Goal: Task Accomplishment & Management: Complete application form

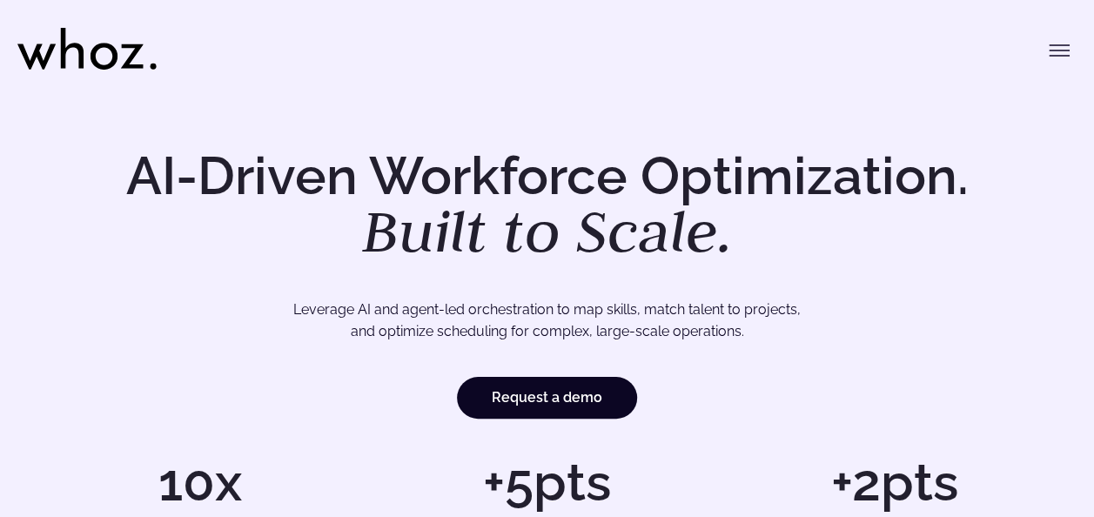
click at [1070, 47] on button "Toggle menu" at bounding box center [1059, 50] width 35 height 35
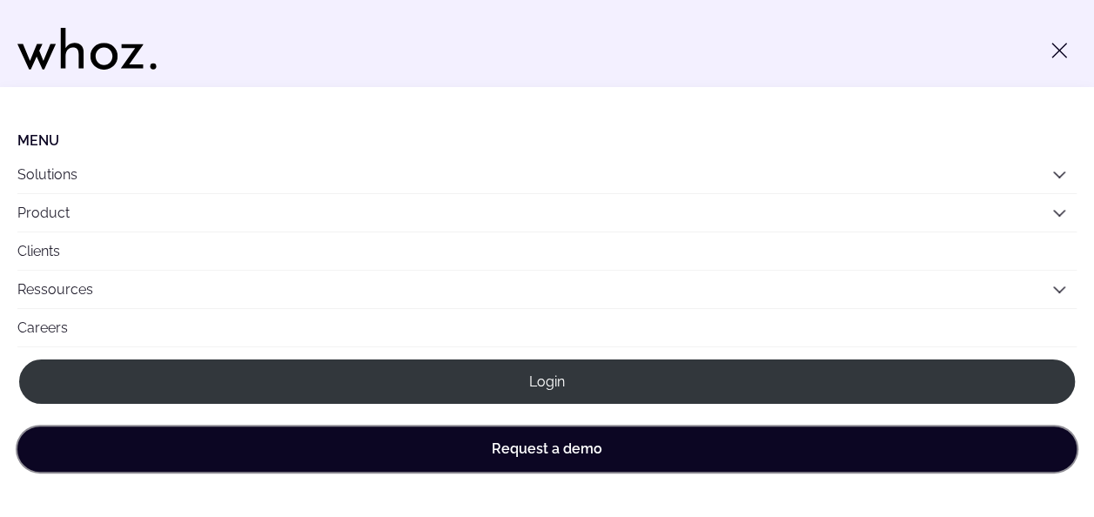
click at [477, 453] on link "Request a demo" at bounding box center [546, 448] width 1059 height 45
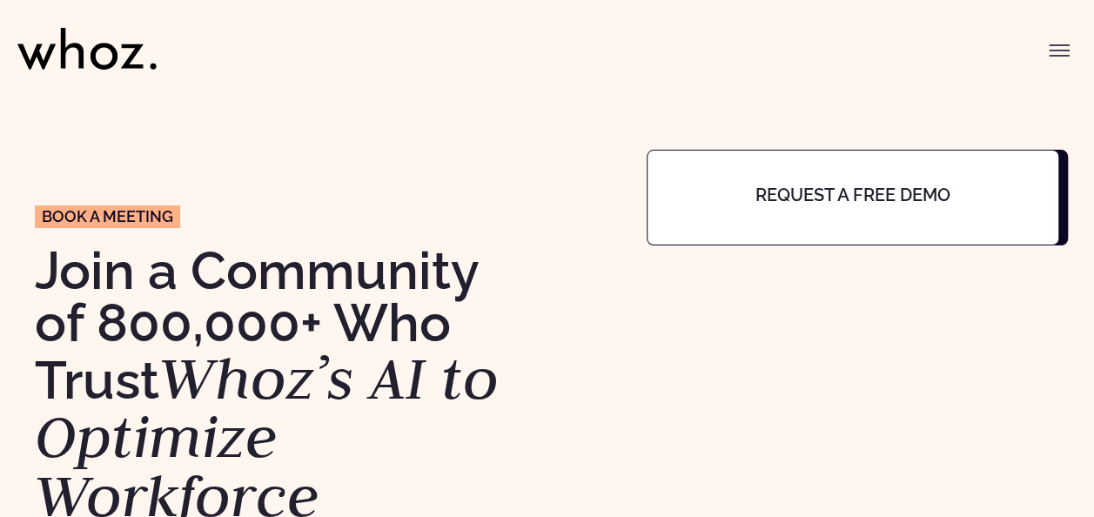
click at [1054, 56] on icon "Toggle menu" at bounding box center [1058, 56] width 19 height 0
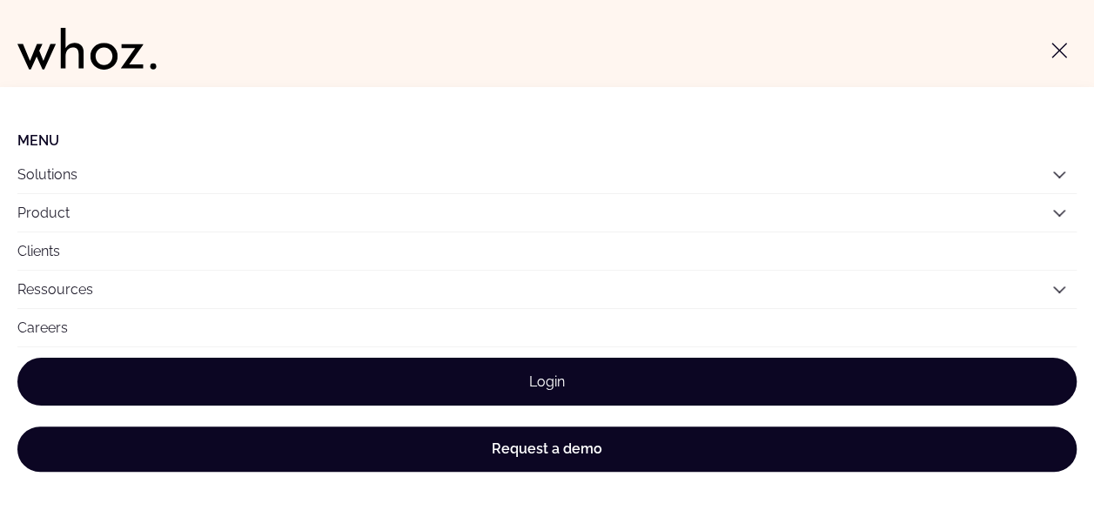
click at [608, 381] on link "Login" at bounding box center [546, 382] width 1059 height 48
